Goal: Task Accomplishment & Management: Complete application form

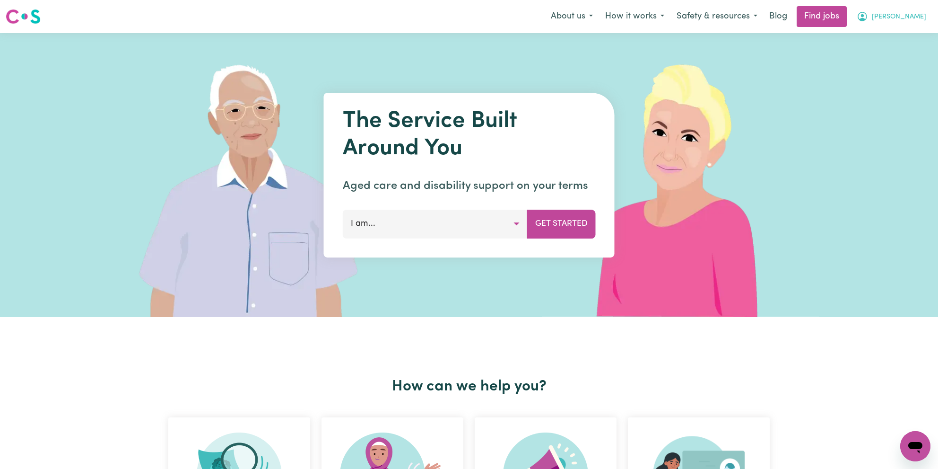
click at [929, 24] on button "[PERSON_NAME]" at bounding box center [892, 17] width 82 height 20
click at [905, 42] on link "My Account" at bounding box center [894, 37] width 75 height 18
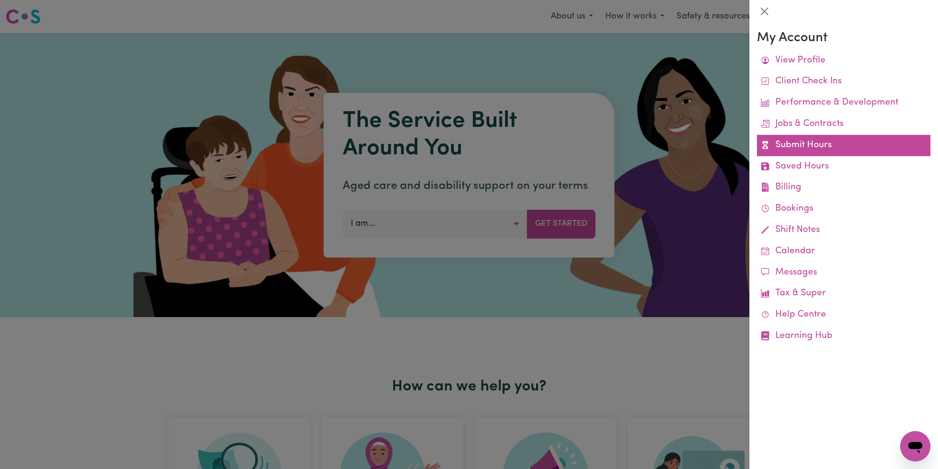
click at [812, 152] on link "Submit Hours" at bounding box center [844, 145] width 174 height 21
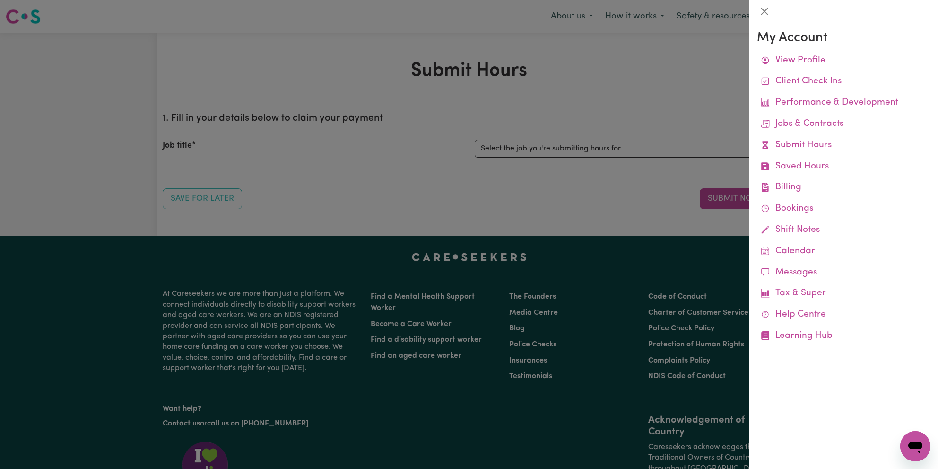
click at [587, 163] on div at bounding box center [469, 234] width 938 height 469
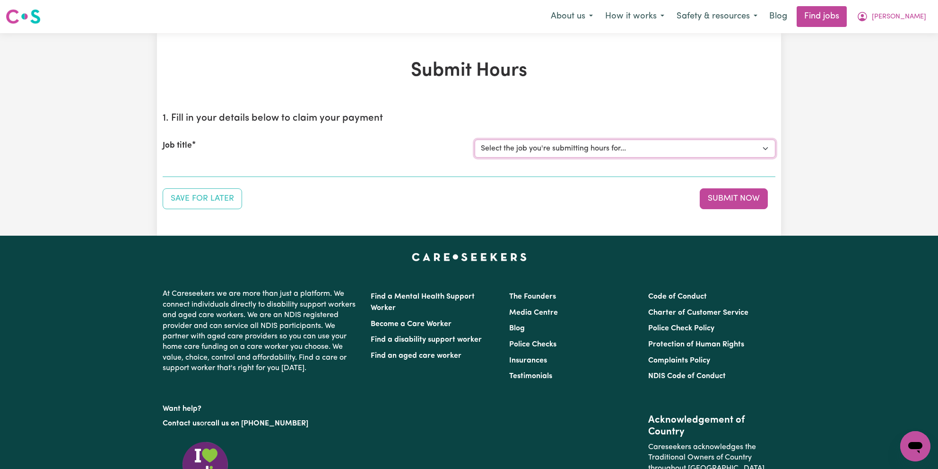
click at [475, 140] on select "Select the job you're submitting hours for... [[PERSON_NAME]] Support Worker Ne…" at bounding box center [625, 149] width 301 height 18
click option "[[PERSON_NAME]] Support Worker Needed Every [DATE] From 2pm to 4pm - [GEOGRAPHI…" at bounding box center [0, 0] width 0 height 0
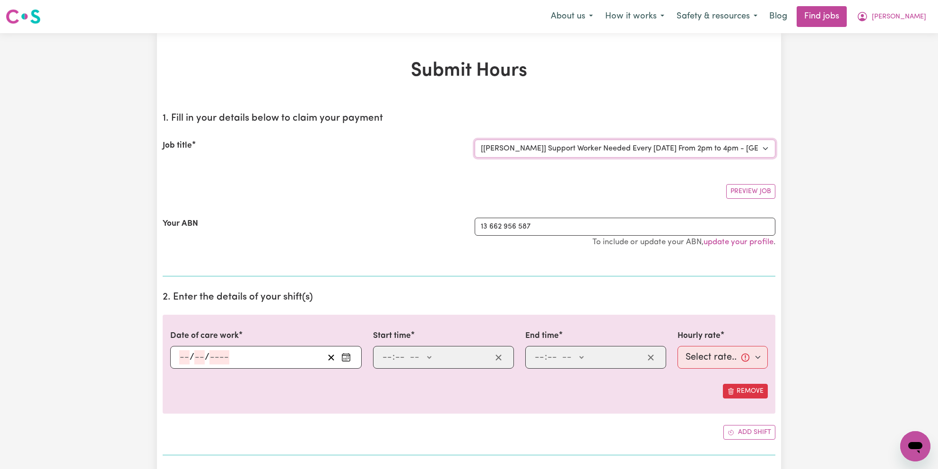
select select "0"
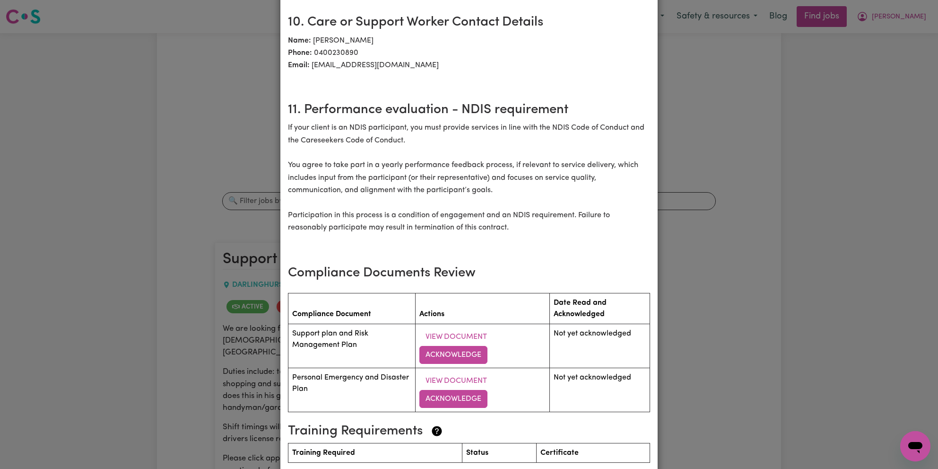
scroll to position [1170, 0]
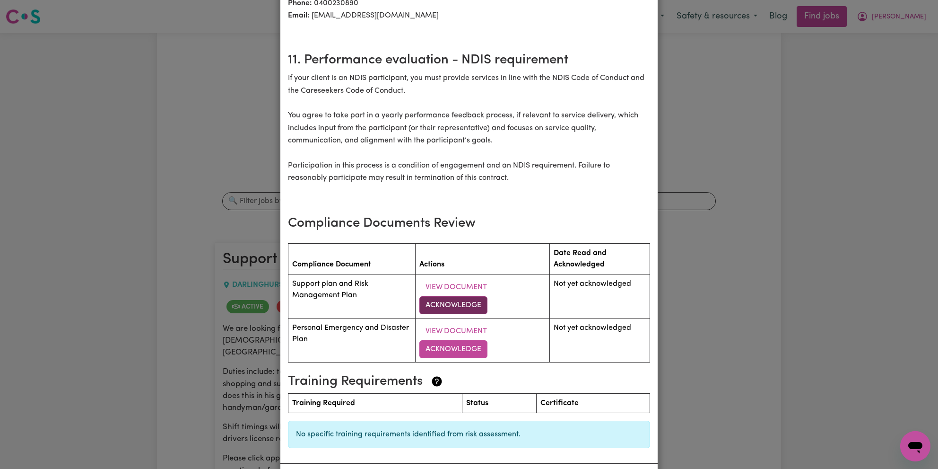
click at [454, 306] on button "Acknowledge" at bounding box center [453, 305] width 68 height 18
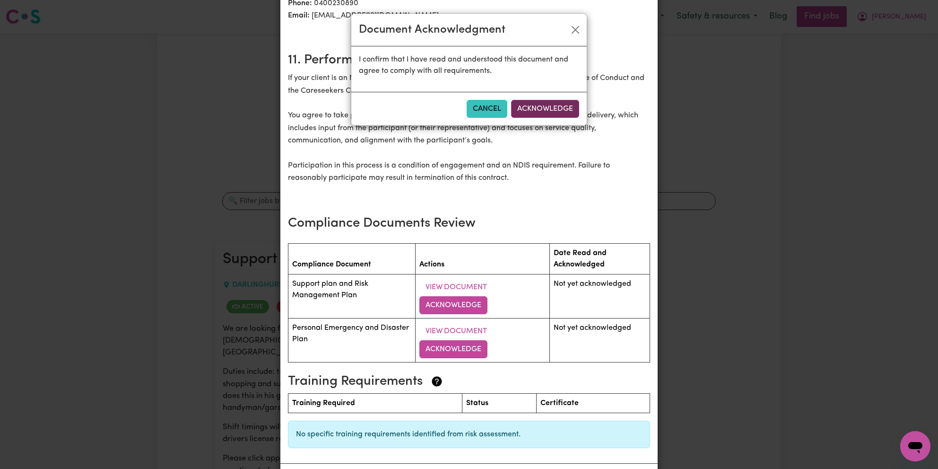
click at [534, 105] on button "Acknowledge" at bounding box center [545, 109] width 68 height 18
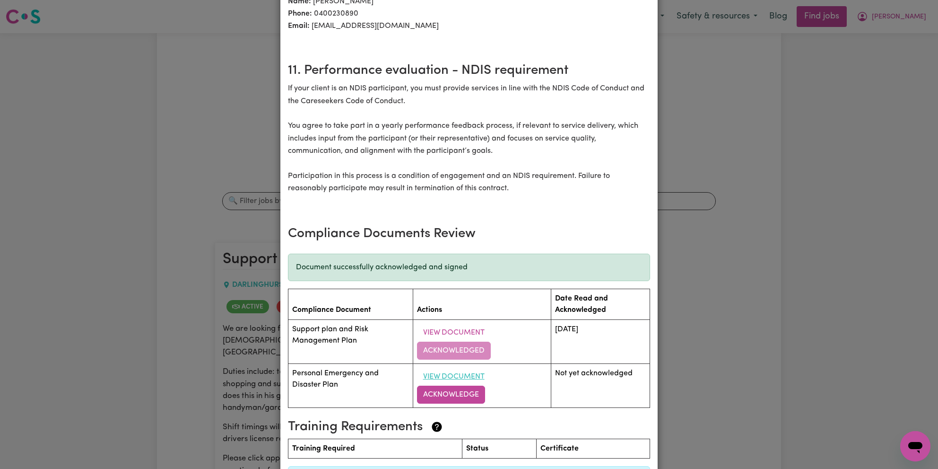
scroll to position [1182, 0]
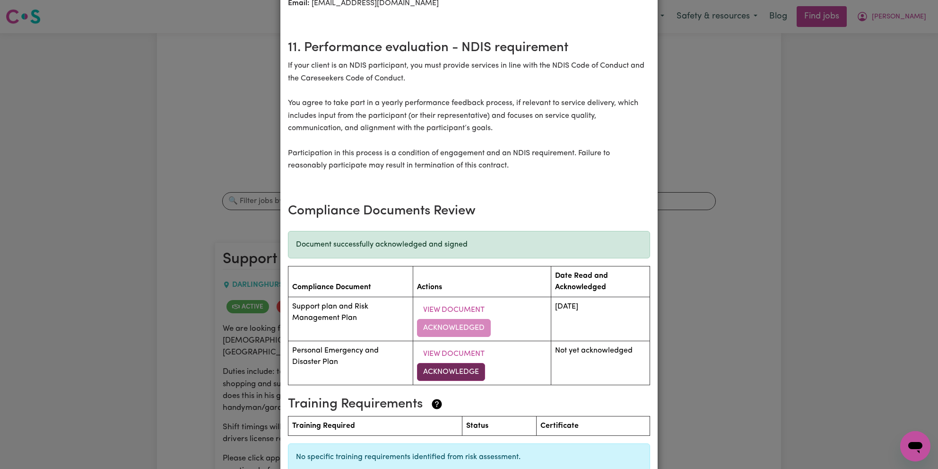
click at [458, 372] on button "Acknowledge" at bounding box center [451, 372] width 68 height 18
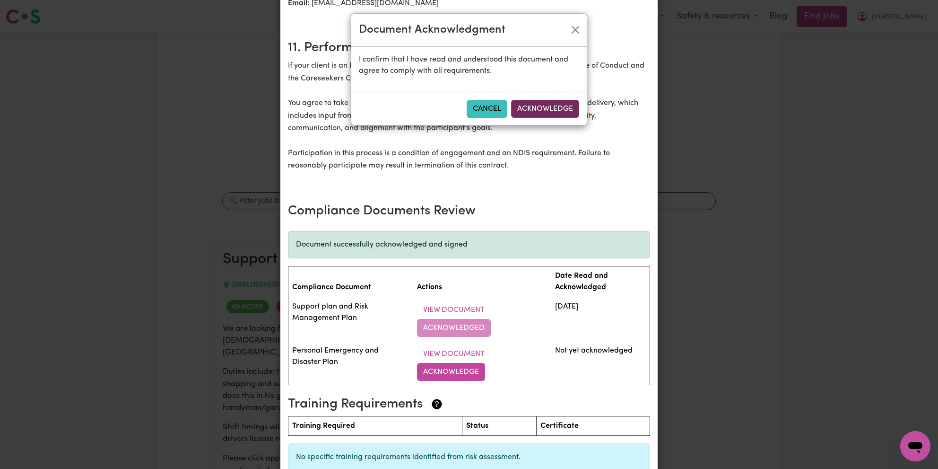
click at [553, 106] on button "Acknowledge" at bounding box center [545, 109] width 68 height 18
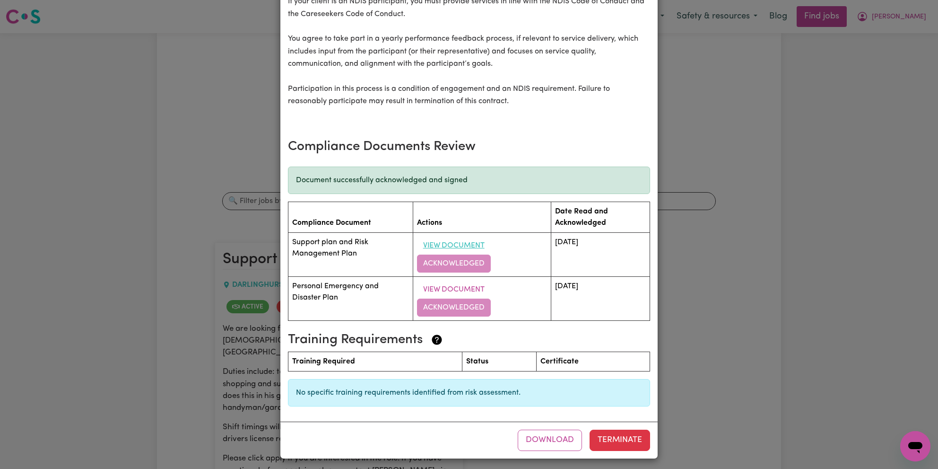
scroll to position [1249, 0]
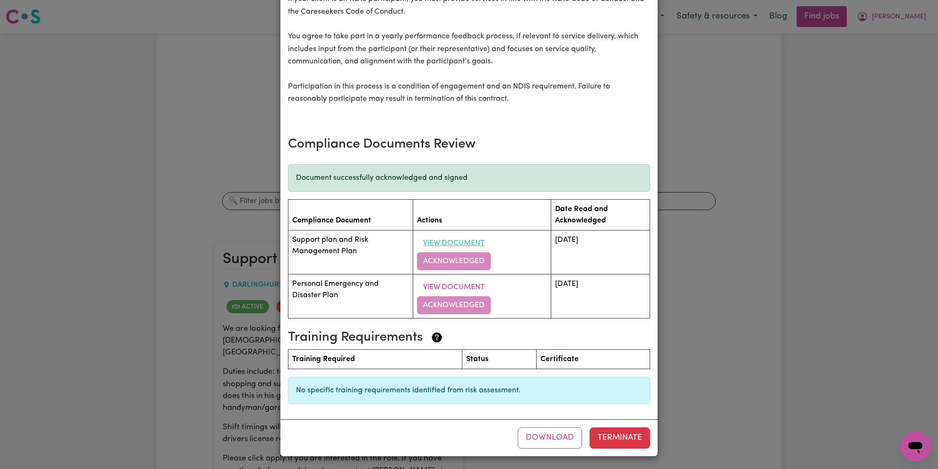
click at [461, 247] on button "View Document" at bounding box center [454, 243] width 74 height 18
click at [685, 317] on div "Support Worker Needed Every Friday From 2pm to 4pm - Darlinghurst, NSW Contract…" at bounding box center [469, 234] width 938 height 469
click at [547, 438] on button "Download" at bounding box center [550, 437] width 64 height 21
click at [697, 221] on div "Support Worker Needed Every Friday From 2pm to 4pm - Darlinghurst, NSW Contract…" at bounding box center [469, 234] width 938 height 469
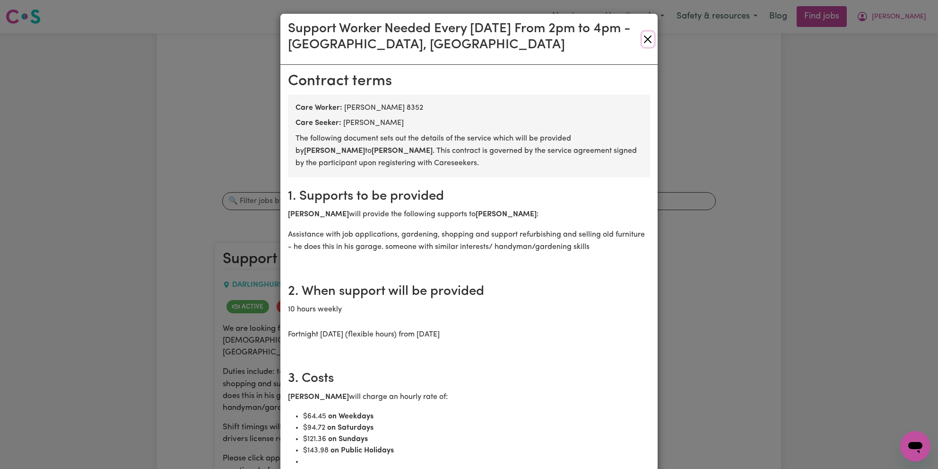
click at [647, 42] on button "Close" at bounding box center [648, 39] width 12 height 15
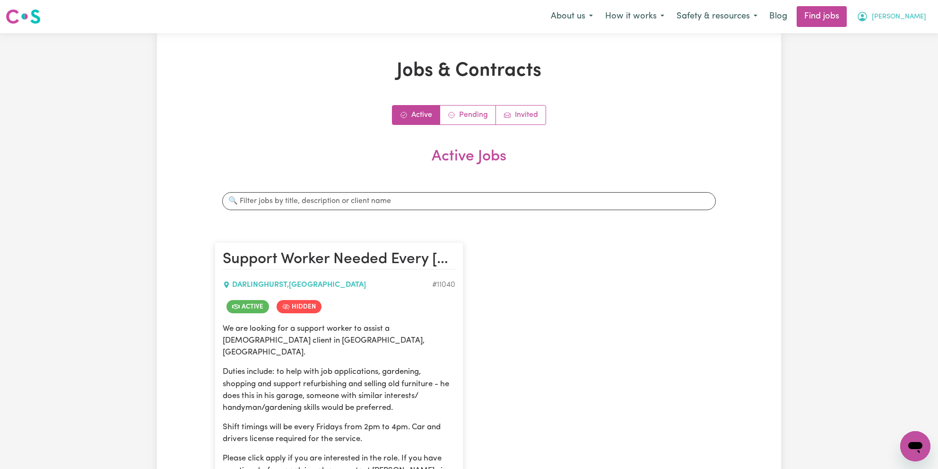
click at [868, 17] on icon "My Account" at bounding box center [862, 16] width 11 height 11
click at [899, 31] on link "My Account" at bounding box center [894, 37] width 75 height 18
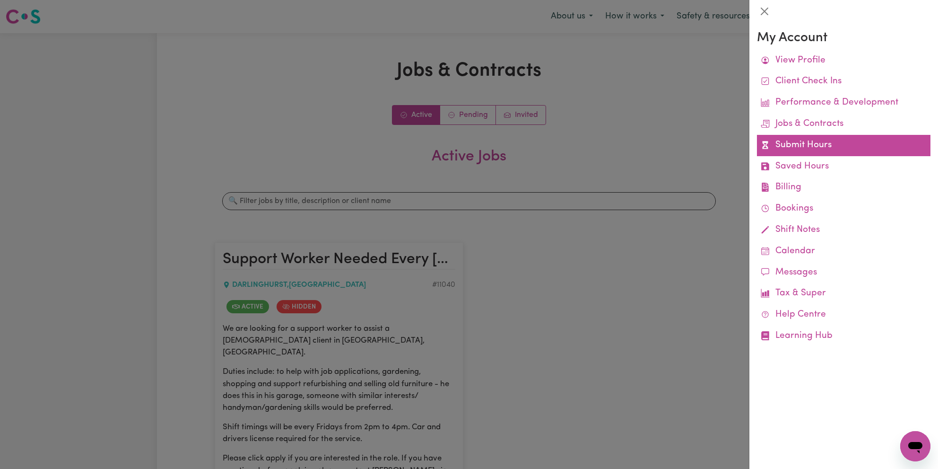
click at [820, 153] on link "Submit Hours" at bounding box center [844, 145] width 174 height 21
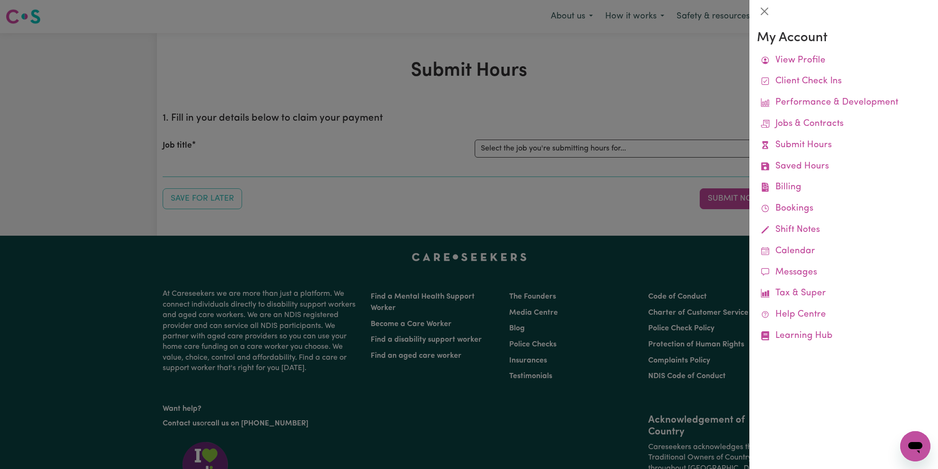
click at [595, 150] on div at bounding box center [469, 234] width 938 height 469
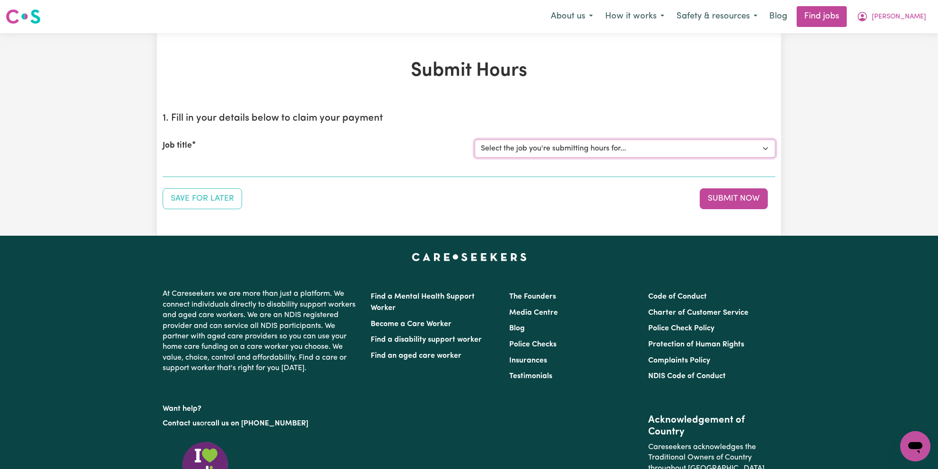
click at [475, 140] on select "Select the job you're submitting hours for... [[PERSON_NAME]] Support Worker Ne…" at bounding box center [625, 149] width 301 height 18
select select "11040"
click option "[[PERSON_NAME]] Support Worker Needed Every [DATE] From 2pm to 4pm - [GEOGRAPHI…" at bounding box center [0, 0] width 0 height 0
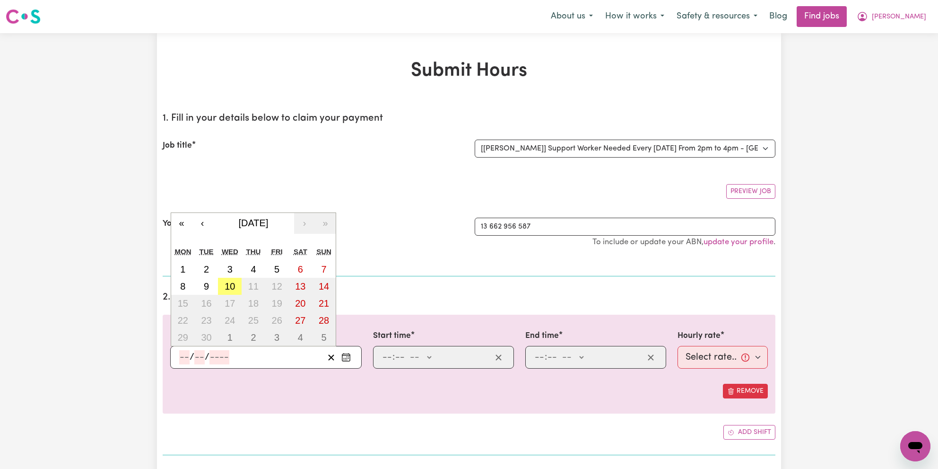
click at [181, 354] on input "number" at bounding box center [184, 357] width 10 height 14
click at [231, 284] on abbr "10" at bounding box center [230, 286] width 10 height 10
type input "[DATE]"
type input "10"
type input "9"
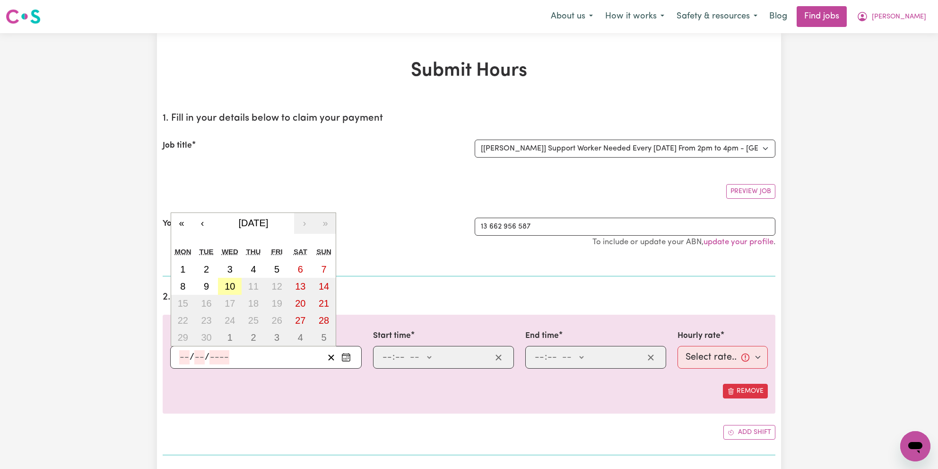
type input "2025"
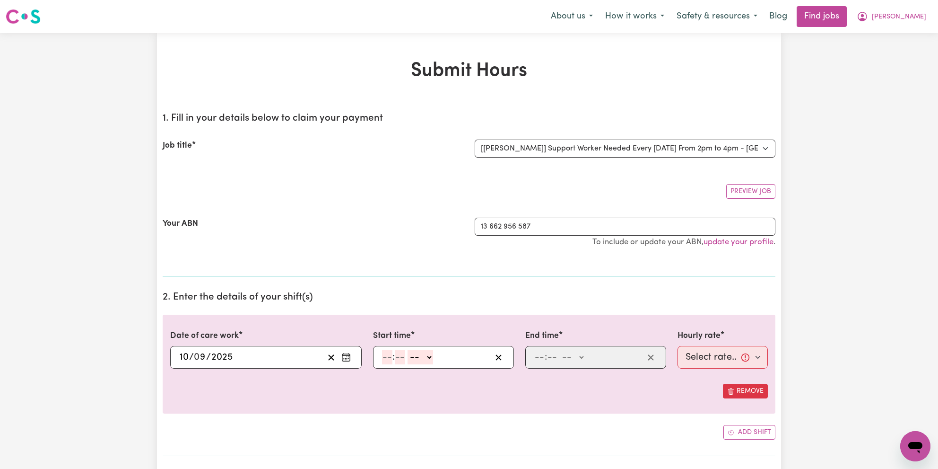
click at [389, 356] on input "number" at bounding box center [387, 357] width 10 height 14
type input "1"
click at [397, 353] on input "number" at bounding box center [396, 357] width 10 height 14
type input "0"
click at [406, 350] on select "-- AM PM" at bounding box center [419, 357] width 26 height 14
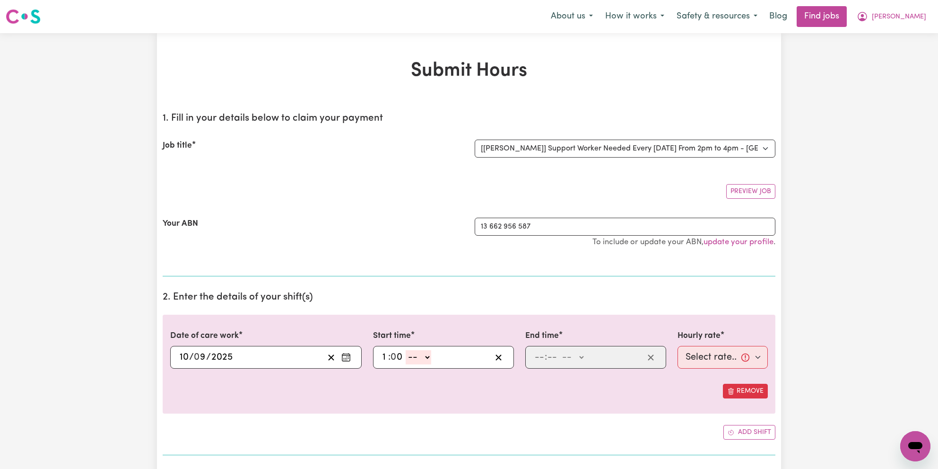
click at [497, 416] on div "Date of care work [DATE] 10 / 0 9 / 2025 « ‹ [DATE] › » Mon Tue Wed Thu Fri Sat…" at bounding box center [469, 376] width 613 height 125
